Goal: Task Accomplishment & Management: Complete application form

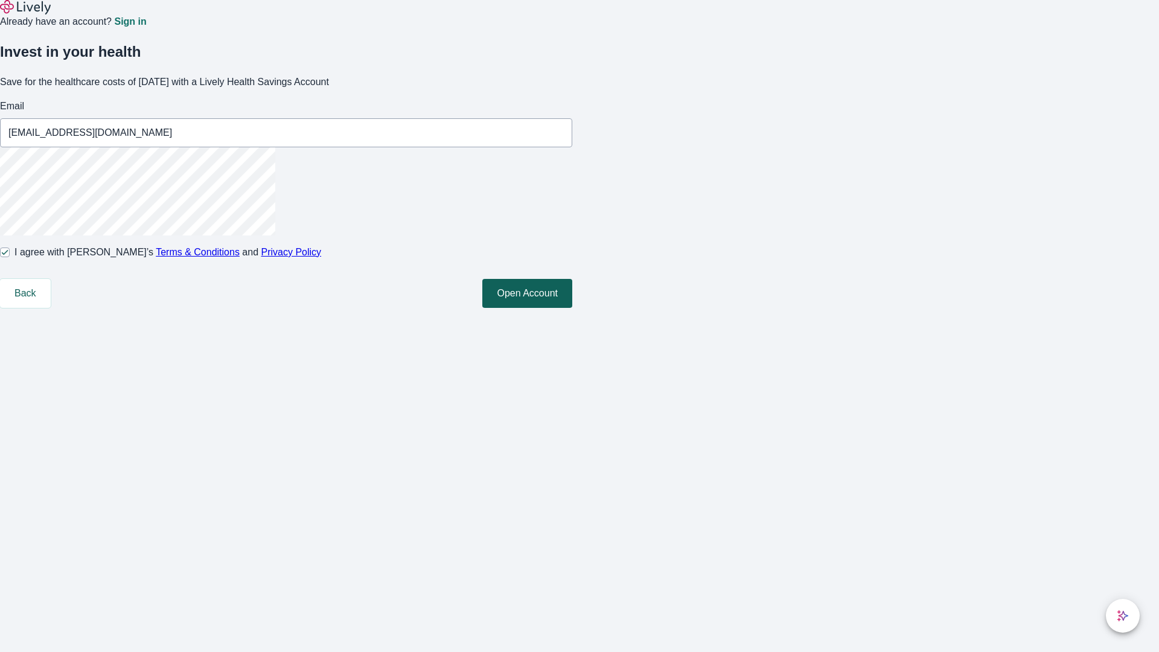
click at [572, 308] on button "Open Account" at bounding box center [528, 293] width 90 height 29
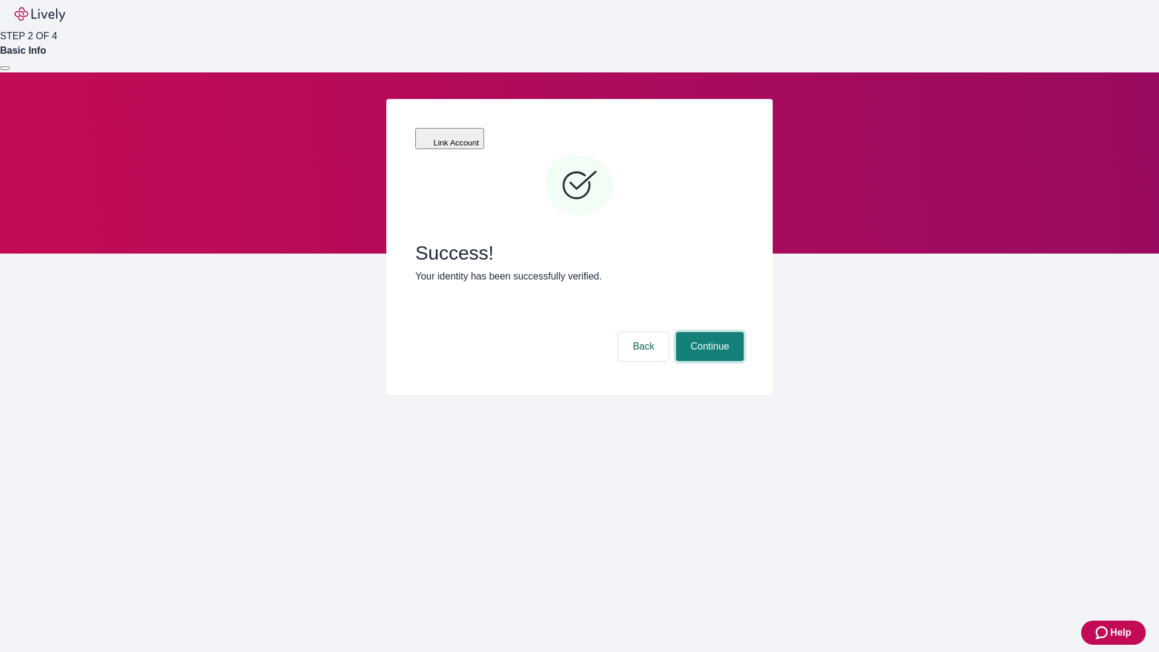
click at [708, 332] on button "Continue" at bounding box center [710, 346] width 68 height 29
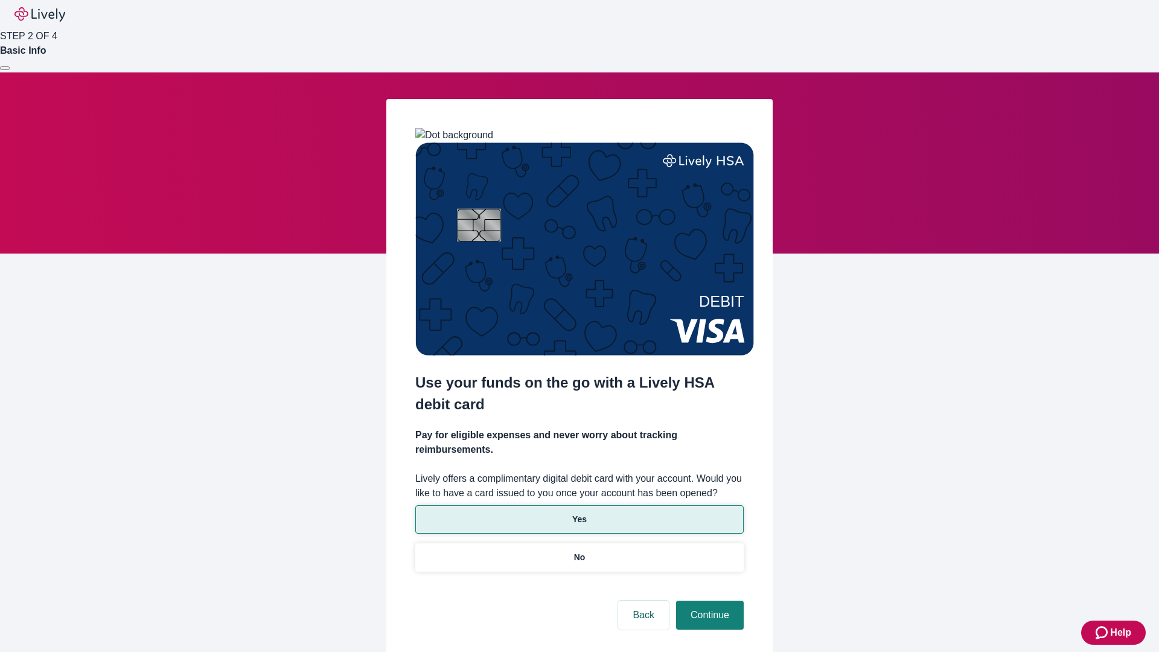
click at [579, 513] on p "Yes" at bounding box center [579, 519] width 14 height 13
click at [708, 601] on button "Continue" at bounding box center [710, 615] width 68 height 29
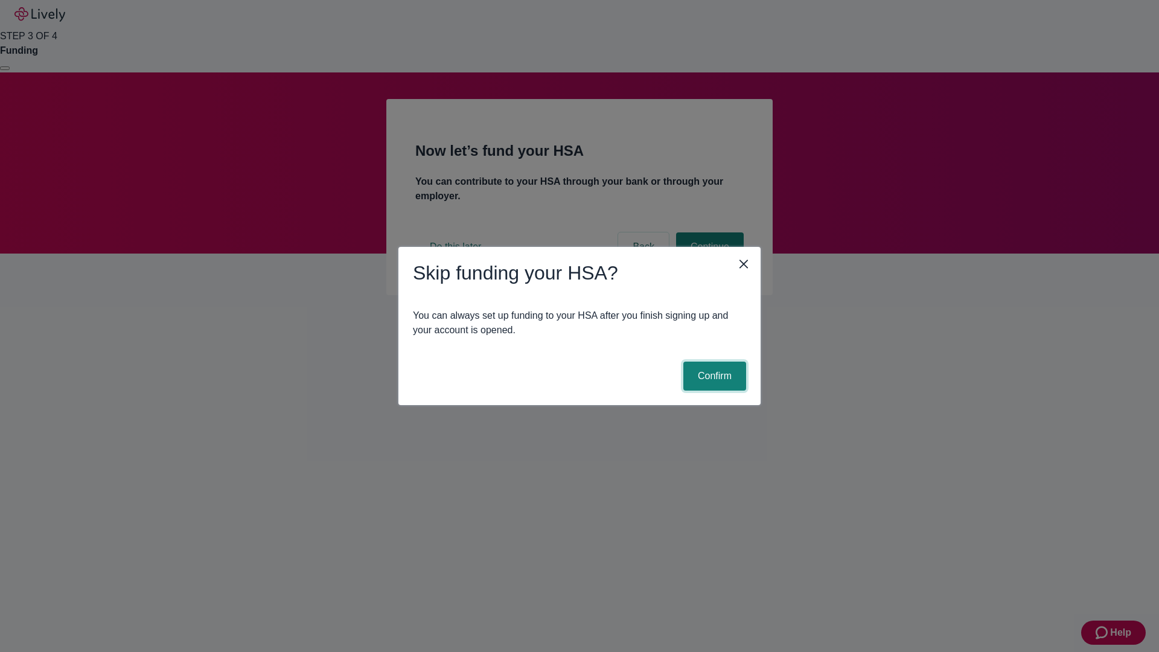
click at [713, 376] on button "Confirm" at bounding box center [715, 376] width 63 height 29
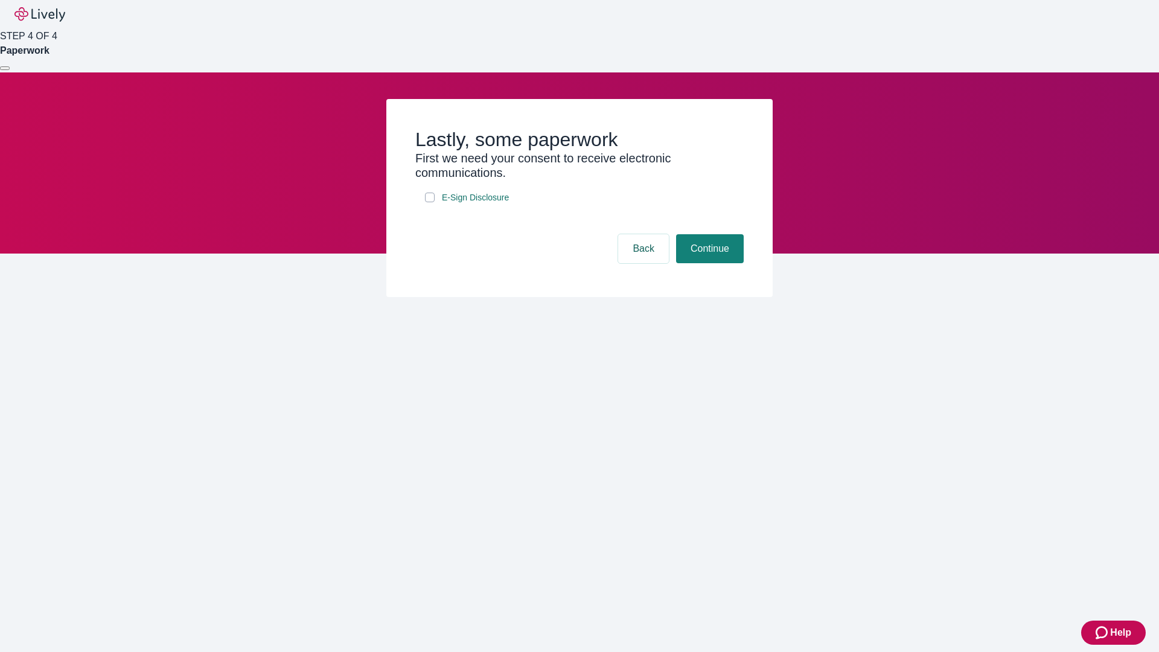
click at [430, 202] on input "E-Sign Disclosure" at bounding box center [430, 198] width 10 height 10
checkbox input "true"
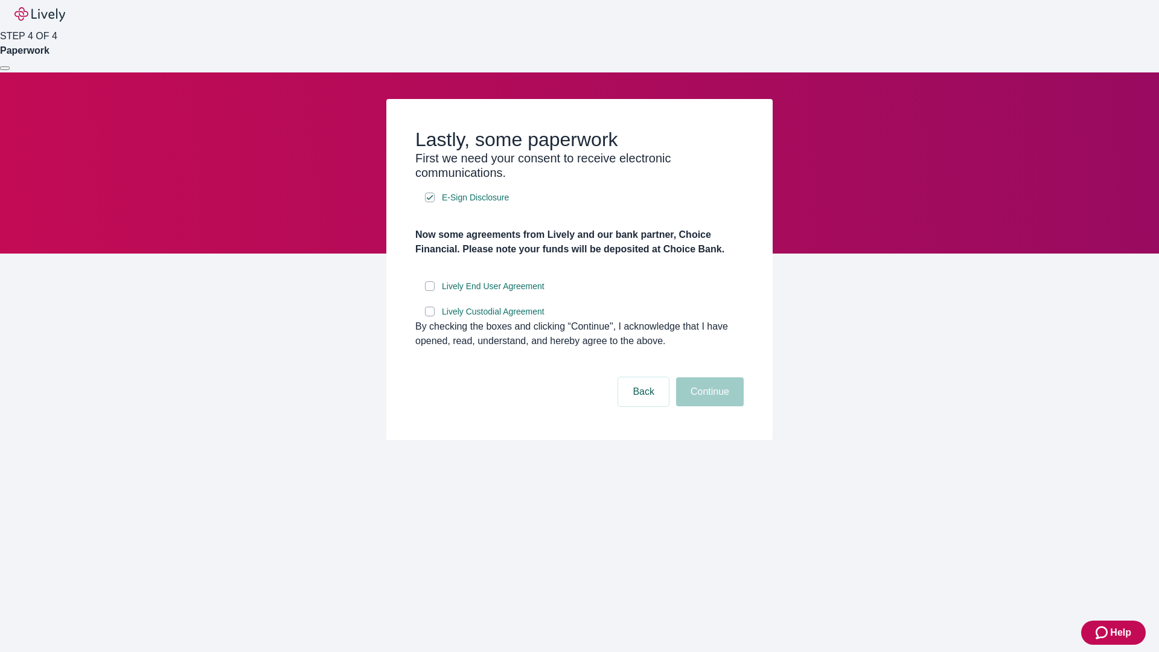
click at [430, 291] on input "Lively End User Agreement" at bounding box center [430, 286] width 10 height 10
checkbox input "true"
click at [430, 316] on input "Lively Custodial Agreement" at bounding box center [430, 312] width 10 height 10
checkbox input "true"
click at [708, 406] on button "Continue" at bounding box center [710, 391] width 68 height 29
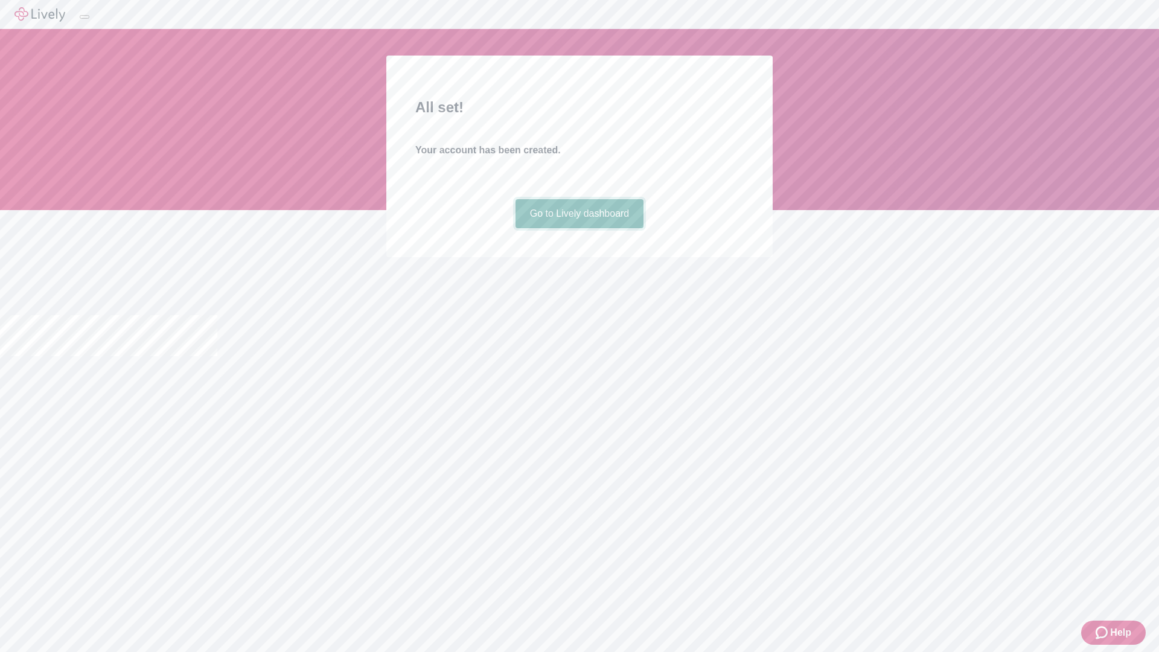
click at [579, 228] on link "Go to Lively dashboard" at bounding box center [580, 213] width 129 height 29
